Goal: Task Accomplishment & Management: Use online tool/utility

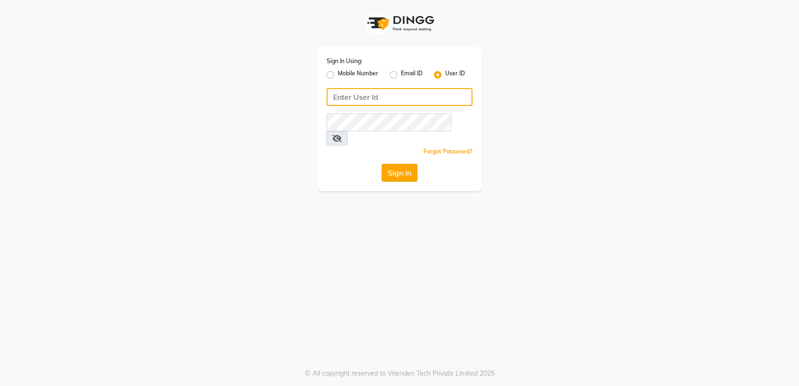
type input "tangerine"
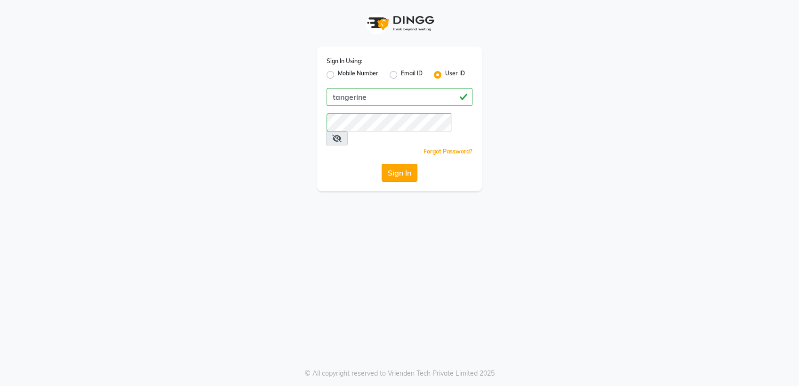
click at [398, 164] on button "Sign In" at bounding box center [400, 173] width 36 height 18
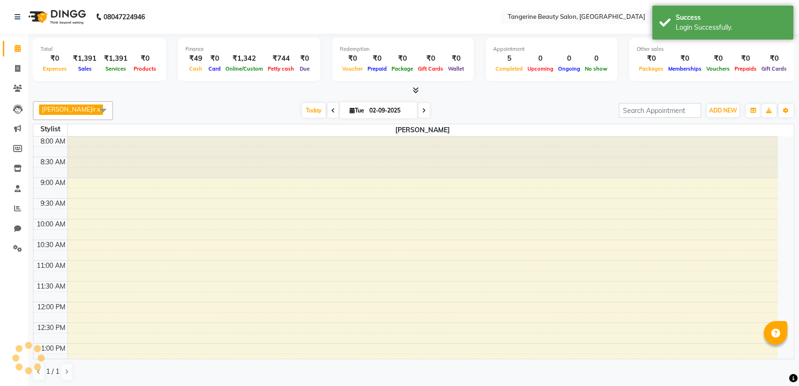
select select "en"
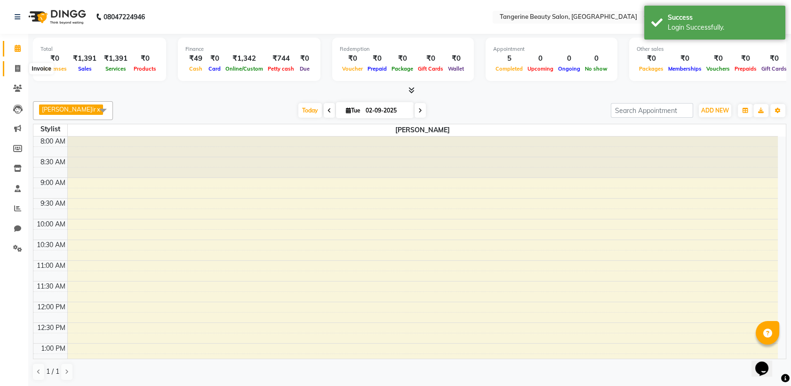
click at [17, 70] on icon at bounding box center [17, 68] width 5 height 7
select select "service"
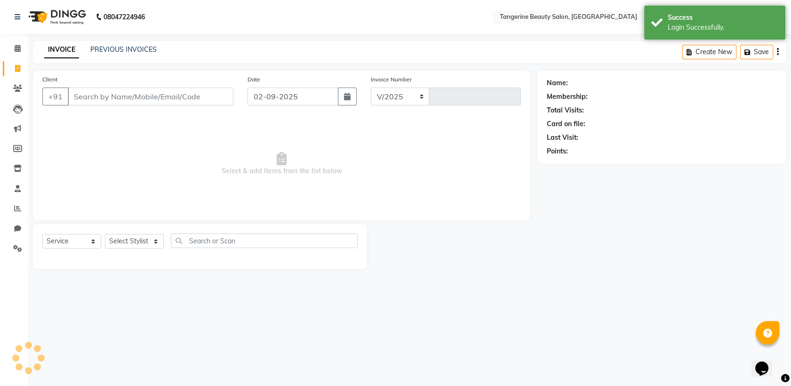
select select "8585"
type input "0160"
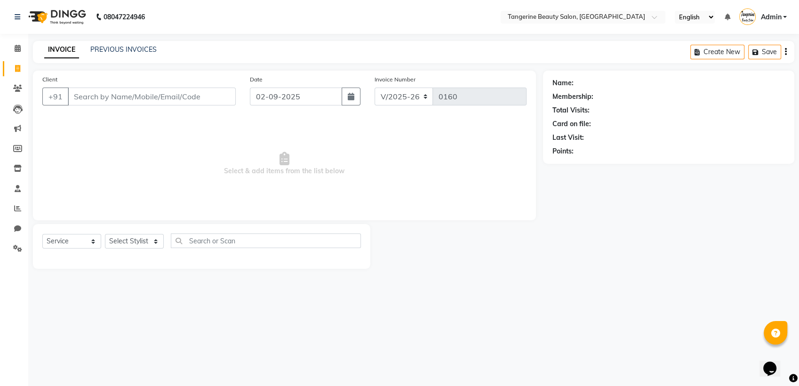
click at [121, 96] on input "Client" at bounding box center [152, 97] width 168 height 18
type input "9975593984"
click at [217, 97] on span "Add Client" at bounding box center [211, 96] width 37 height 9
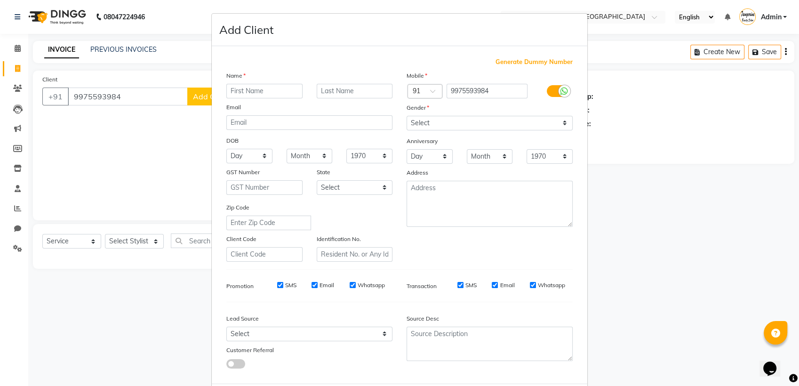
click at [237, 87] on input "text" at bounding box center [264, 91] width 76 height 15
click at [243, 91] on input "text" at bounding box center [264, 91] width 76 height 15
type input "n"
click at [246, 92] on input "nieed" at bounding box center [264, 91] width 76 height 15
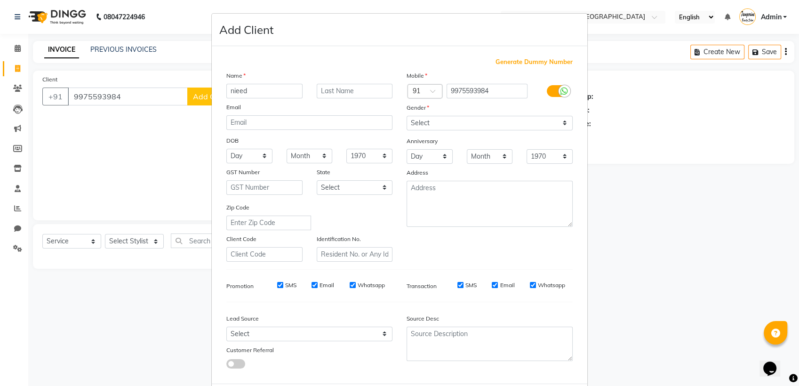
type input "nieed"
click at [426, 120] on select "Select [DEMOGRAPHIC_DATA] [DEMOGRAPHIC_DATA] Other Prefer Not To Say" at bounding box center [490, 123] width 166 height 15
select select "[DEMOGRAPHIC_DATA]"
click at [407, 116] on select "Select [DEMOGRAPHIC_DATA] [DEMOGRAPHIC_DATA] Other Prefer Not To Say" at bounding box center [490, 123] width 166 height 15
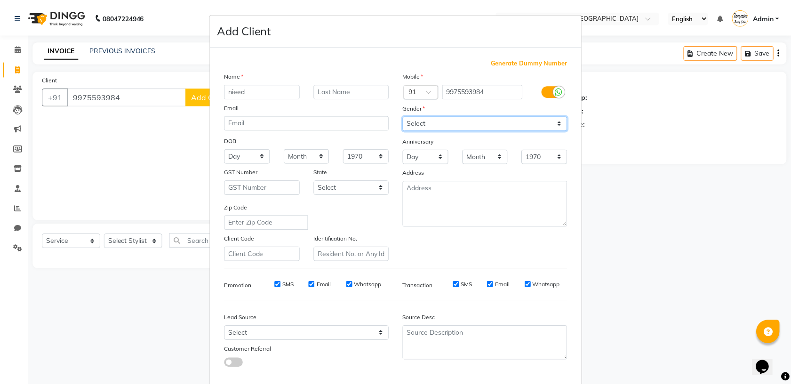
scroll to position [46, 0]
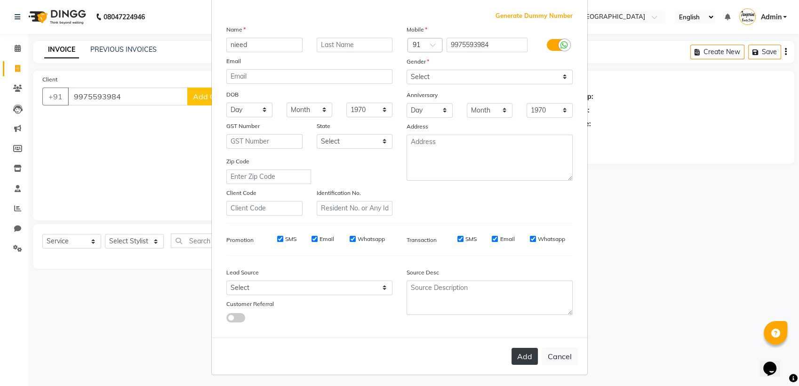
click at [521, 353] on button "Add" at bounding box center [525, 356] width 26 height 17
select select
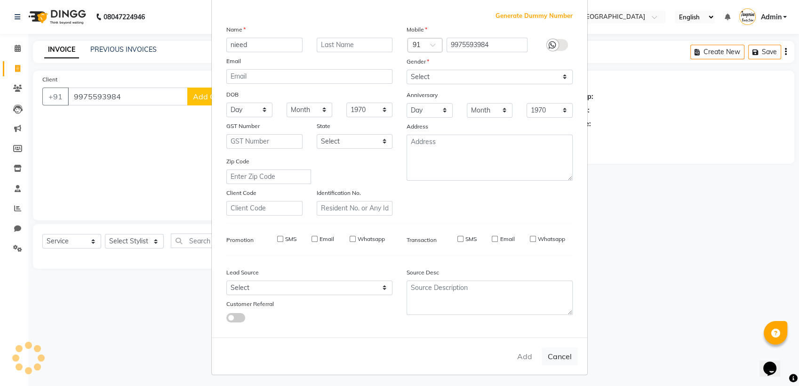
select select
checkbox input "false"
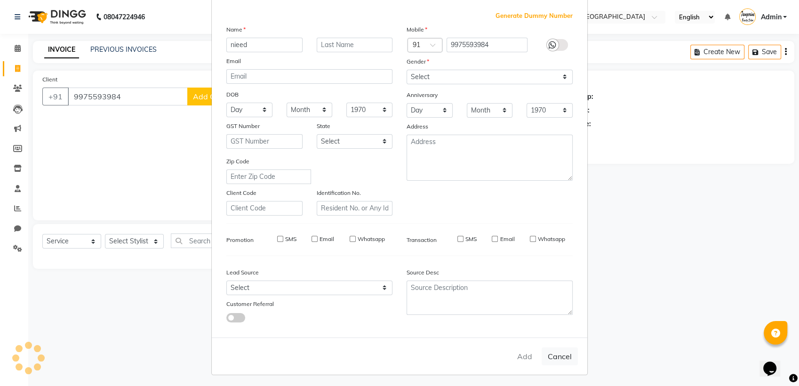
checkbox input "false"
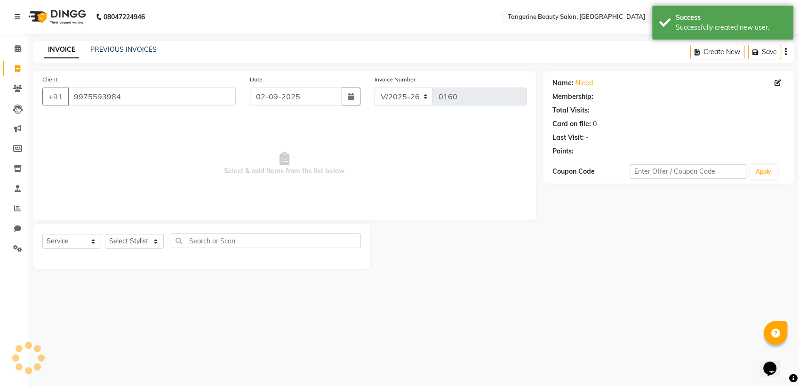
select select "1: Object"
click at [123, 244] on select "Select Stylis[PERSON_NAME]i[PERSON_NAME]" at bounding box center [134, 241] width 59 height 15
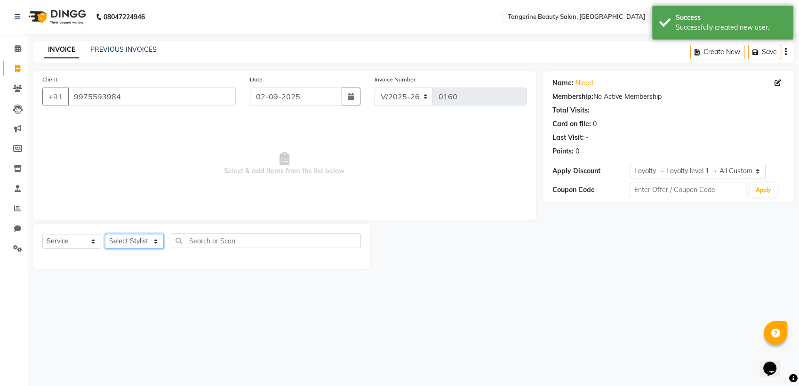
select select "88040"
click at [105, 234] on select "Select Stylis[PERSON_NAME]i[PERSON_NAME]" at bounding box center [134, 241] width 59 height 15
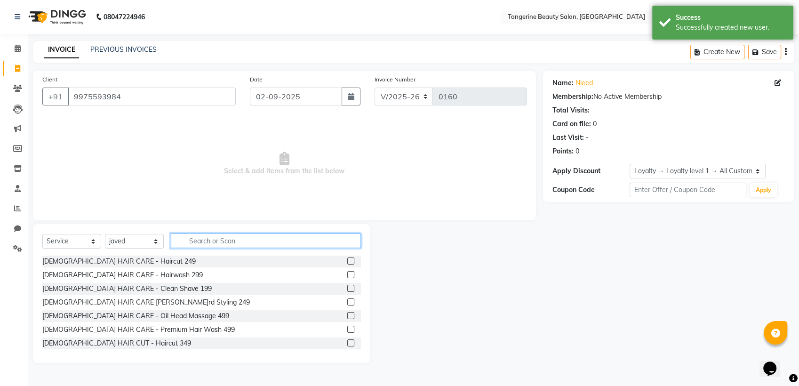
click at [230, 241] on input "text" at bounding box center [266, 240] width 190 height 15
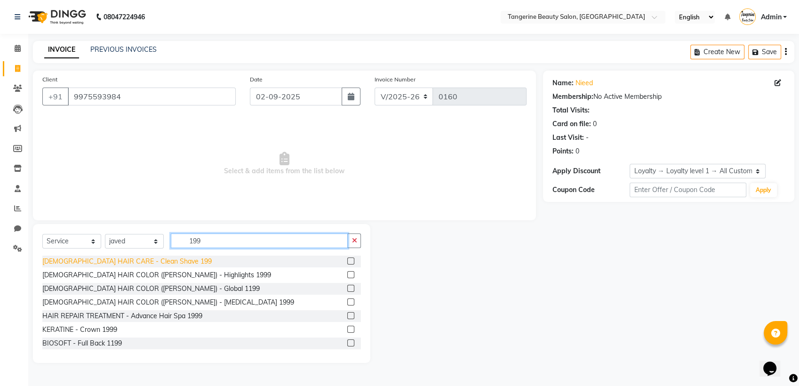
type input "199"
click at [132, 260] on div "[DEMOGRAPHIC_DATA] HAIR CARE - Clean Shave 199" at bounding box center [126, 262] width 169 height 10
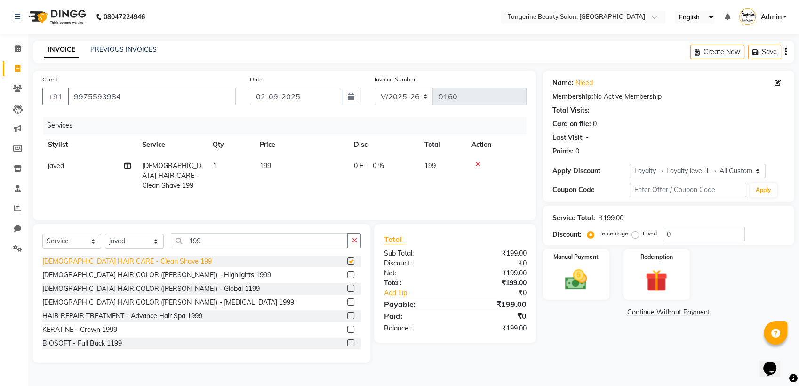
checkbox input "false"
click at [128, 241] on select "Select Stylis[PERSON_NAME]i[PERSON_NAME]" at bounding box center [134, 241] width 59 height 15
select select "85414"
click at [105, 234] on select "Select Stylis[PERSON_NAME]i[PERSON_NAME]" at bounding box center [134, 241] width 59 height 15
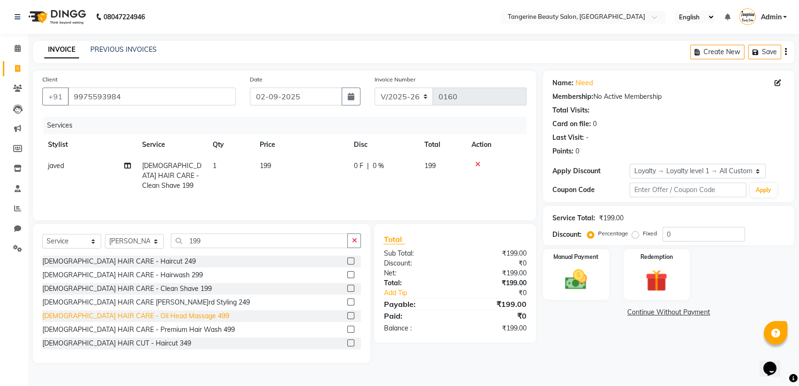
click at [124, 317] on div "[DEMOGRAPHIC_DATA] HAIR CARE - Oil Head Massage 499" at bounding box center [135, 316] width 187 height 10
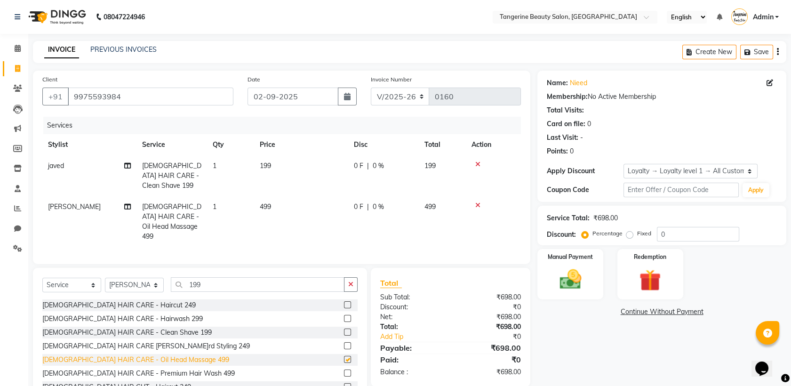
checkbox input "false"
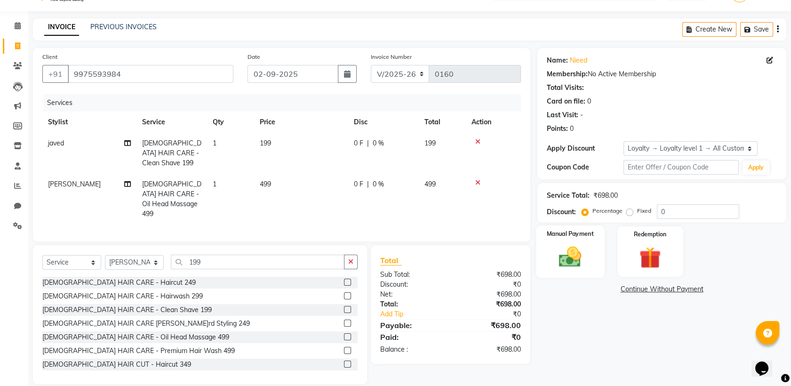
click at [560, 262] on img at bounding box center [570, 257] width 37 height 26
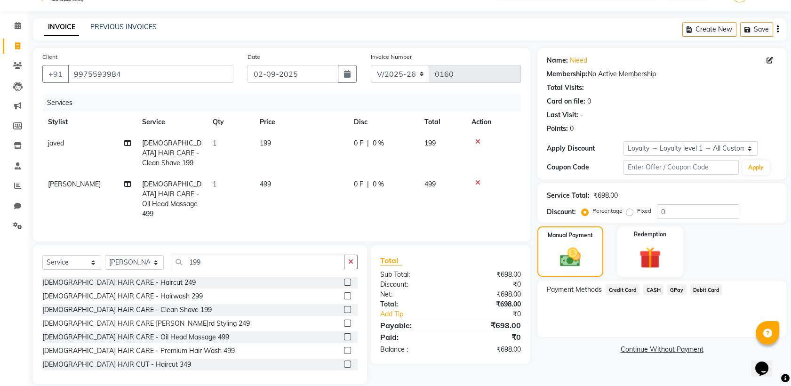
click at [677, 284] on span "GPay" at bounding box center [676, 289] width 19 height 11
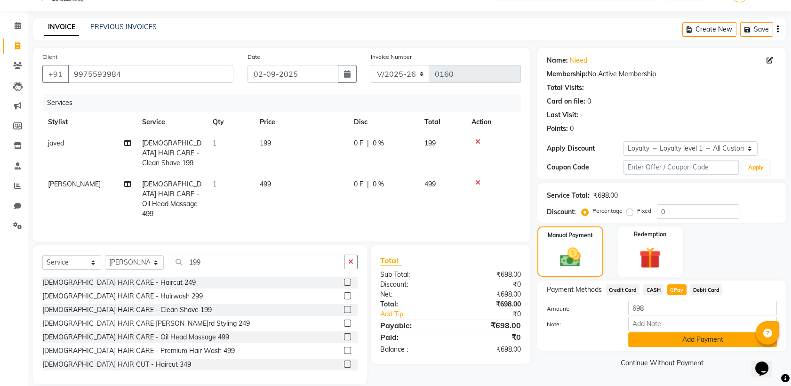
click at [681, 339] on button "Add Payment" at bounding box center [702, 339] width 149 height 15
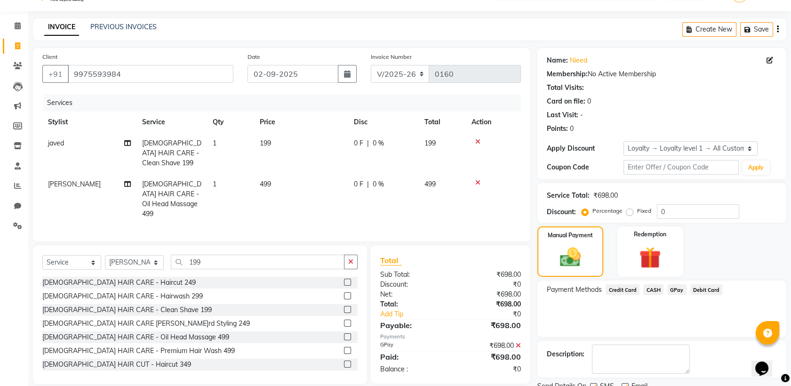
scroll to position [68, 0]
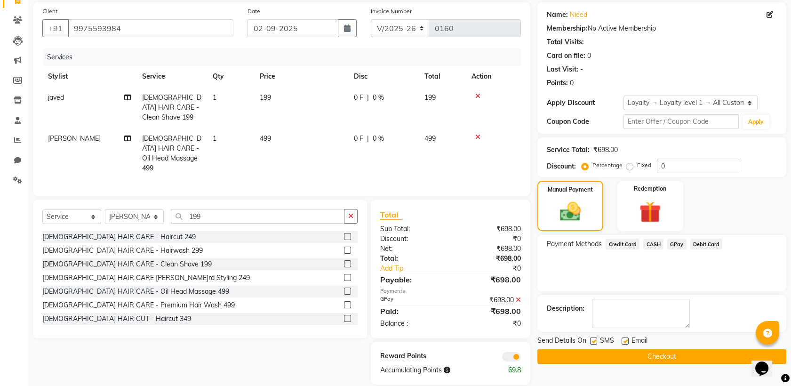
click at [675, 353] on button "Checkout" at bounding box center [662, 356] width 249 height 15
